Goal: Transaction & Acquisition: Purchase product/service

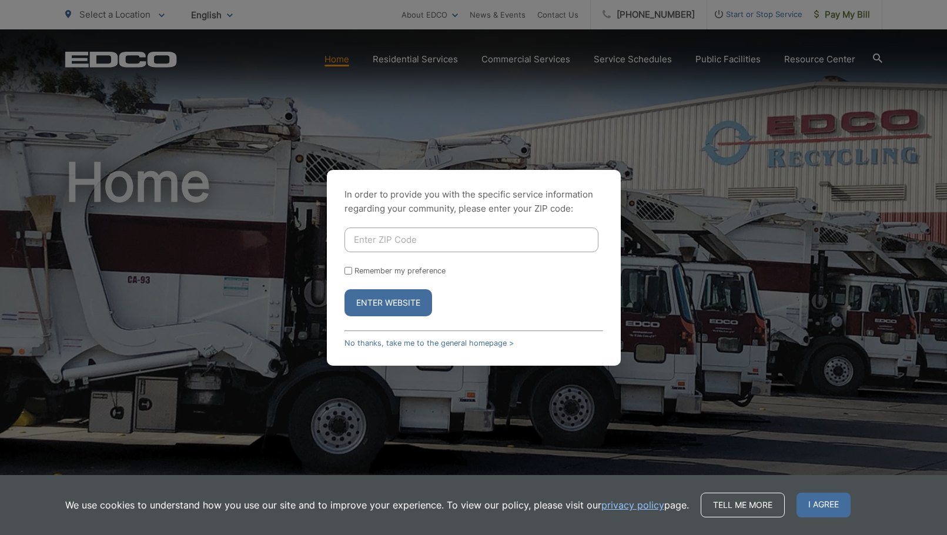
click at [415, 246] on input "Enter ZIP Code" at bounding box center [471, 239] width 254 height 25
type input "92003"
click at [407, 293] on button "Enter Website" at bounding box center [388, 302] width 88 height 27
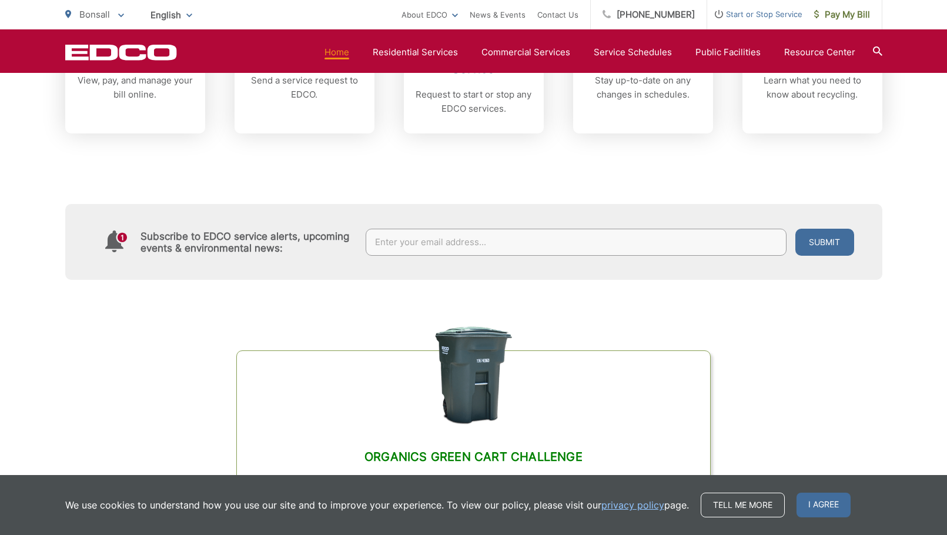
scroll to position [634, 0]
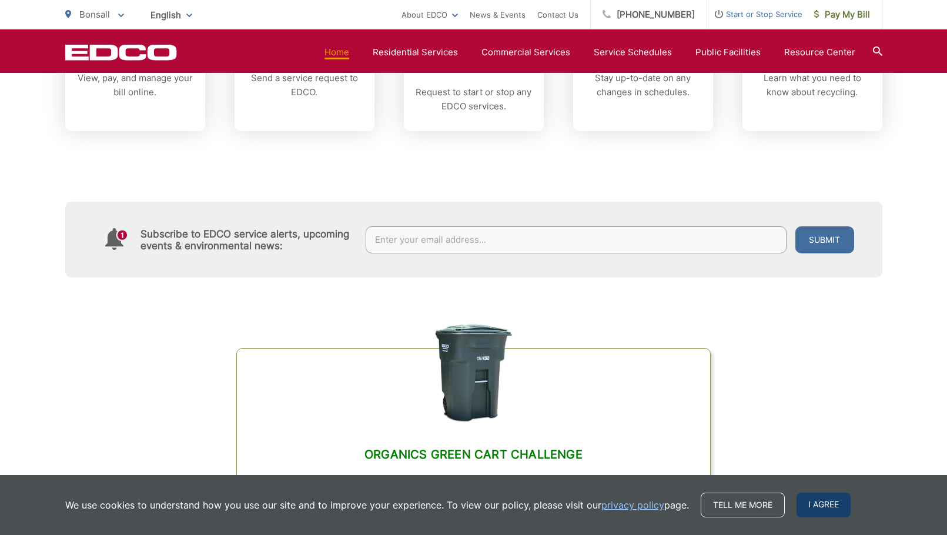
click at [811, 503] on span "I agree" at bounding box center [824, 505] width 54 height 25
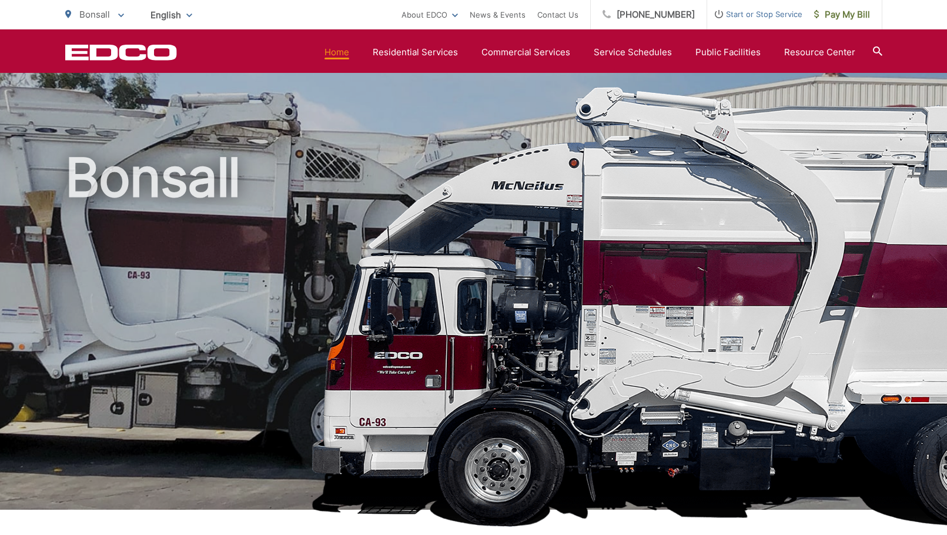
scroll to position [3, 0]
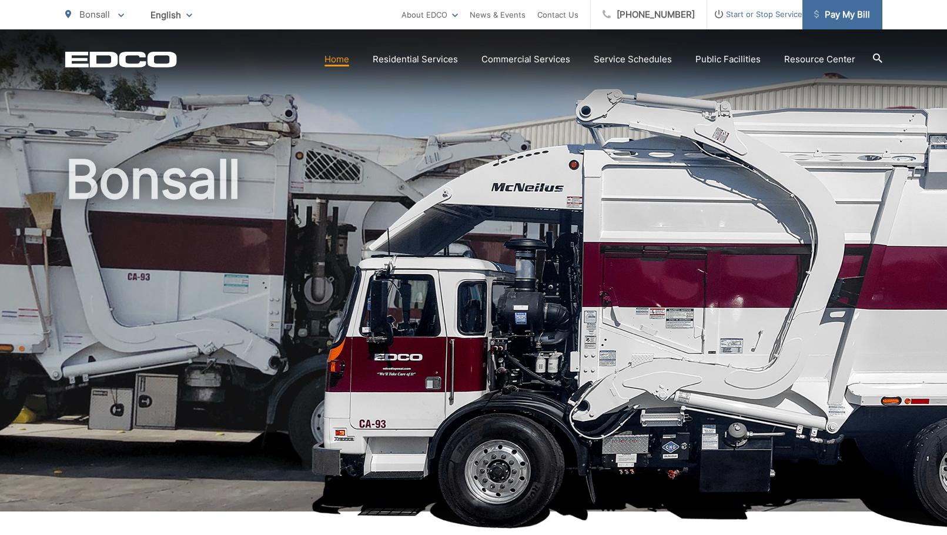
click at [835, 16] on span "Pay My Bill" at bounding box center [842, 15] width 56 height 14
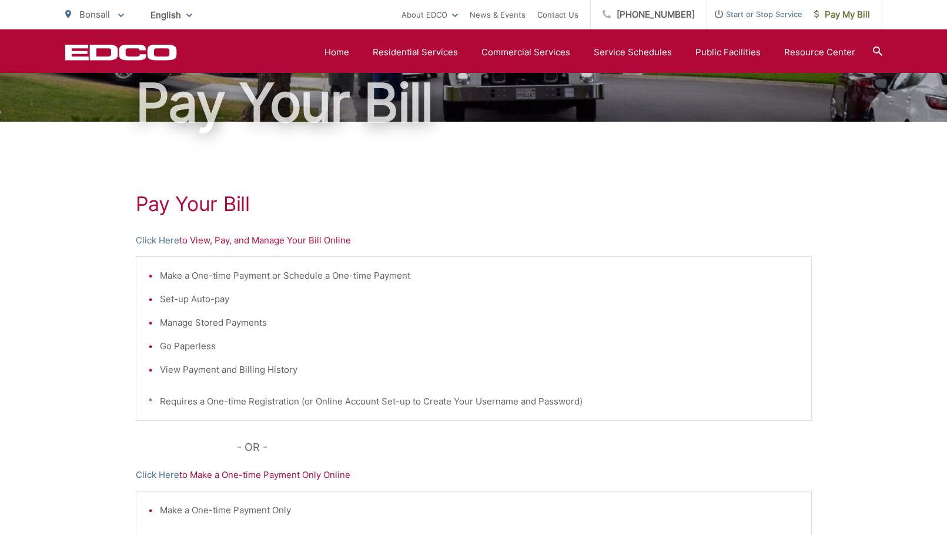
scroll to position [92, 0]
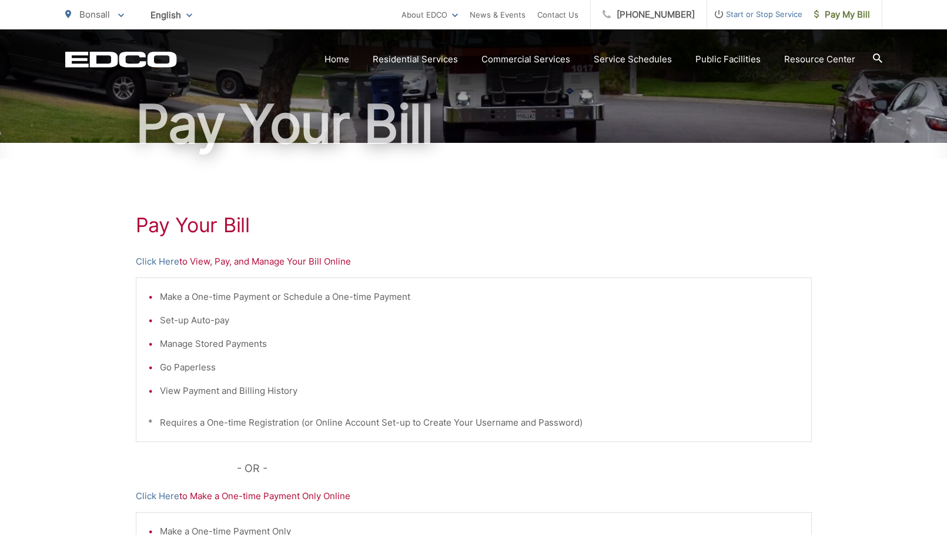
click at [327, 259] on p "Click Here to View, Pay, and Manage Your Bill Online" at bounding box center [474, 262] width 676 height 14
click at [163, 267] on link "Click Here" at bounding box center [157, 262] width 43 height 14
